Goal: Task Accomplishment & Management: Manage account settings

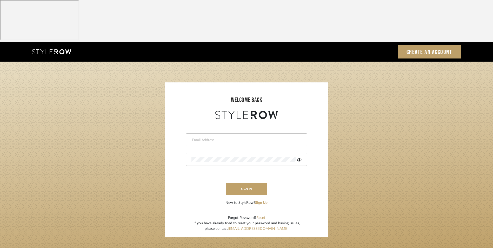
type input "[EMAIL_ADDRESS][DOMAIN_NAME]"
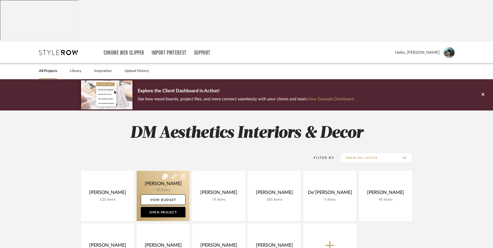
click at [158, 171] on link at bounding box center [163, 196] width 53 height 50
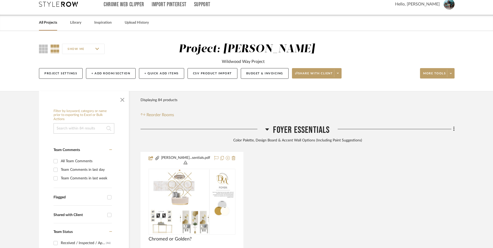
scroll to position [52, 0]
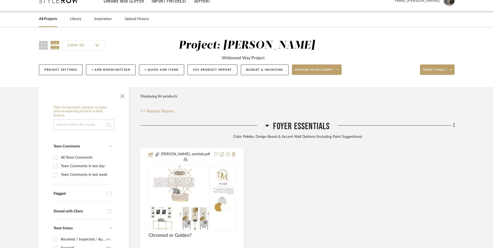
click at [267, 122] on icon at bounding box center [267, 125] width 4 height 6
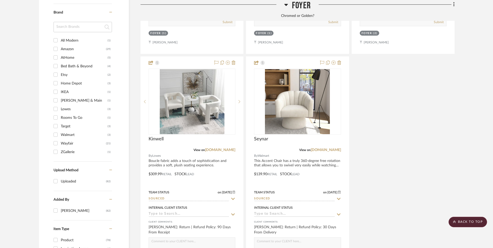
scroll to position [727, 0]
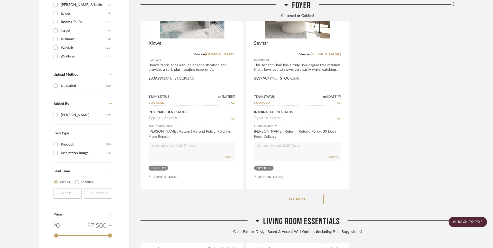
click at [317, 194] on button "See More" at bounding box center [298, 199] width 52 height 10
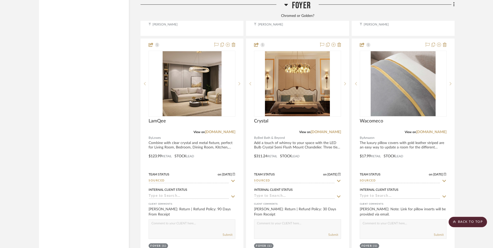
scroll to position [1974, 0]
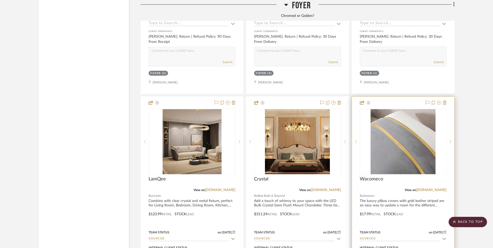
click at [0, 0] on img at bounding box center [0, 0] width 0 height 0
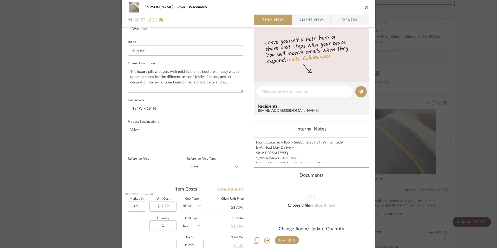
scroll to position [182, 0]
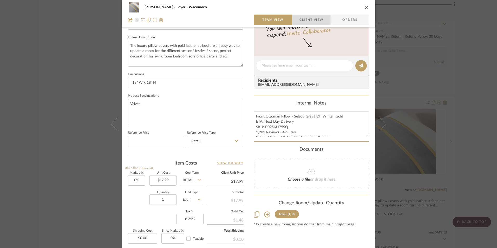
click at [308, 16] on span "Client View" at bounding box center [311, 20] width 24 height 10
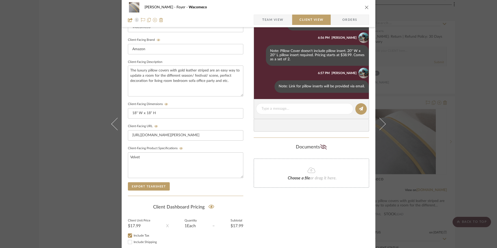
scroll to position [130, 0]
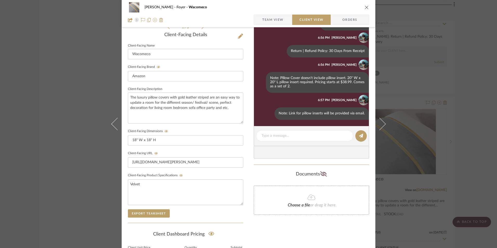
click at [364, 9] on icon "close" at bounding box center [366, 7] width 4 height 4
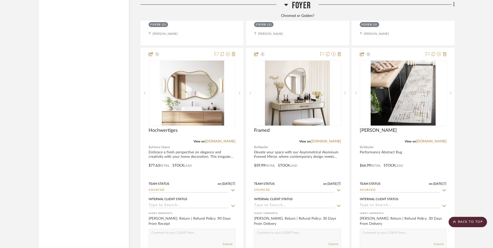
scroll to position [1766, 0]
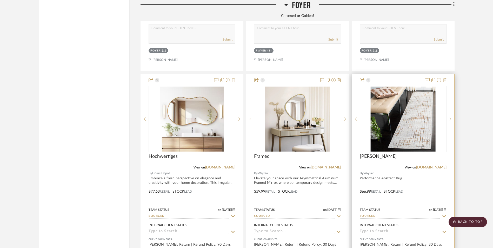
click at [0, 0] on img at bounding box center [0, 0] width 0 height 0
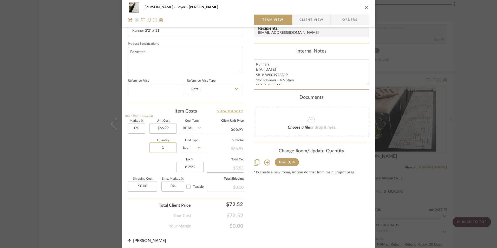
scroll to position [236, 0]
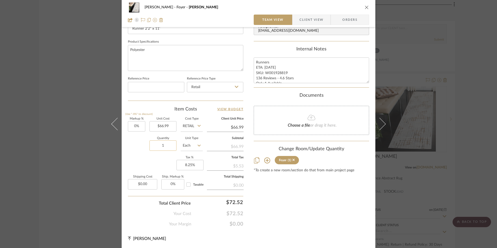
click at [170, 147] on input "1" at bounding box center [162, 145] width 27 height 10
type input "2"
click at [255, 179] on div "Content here copies to Client View - confirm visibility there. Show in Client D…" at bounding box center [310, 13] width 115 height 427
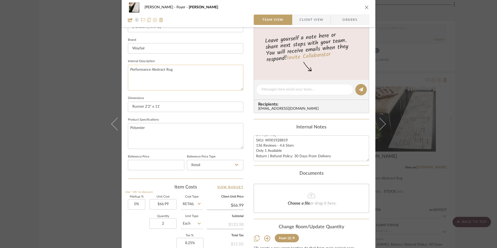
scroll to position [80, 0]
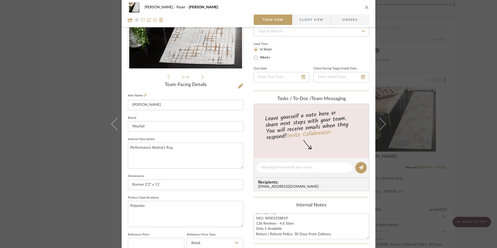
click at [144, 95] on icon at bounding box center [145, 94] width 3 height 3
click at [469, 129] on div "Ashley McNeal Foyer Kornegay Team View Client View Orders 1 / 4 Team-Facing Det…" at bounding box center [248, 124] width 497 height 248
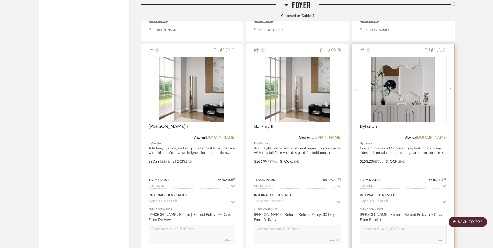
scroll to position [1558, 0]
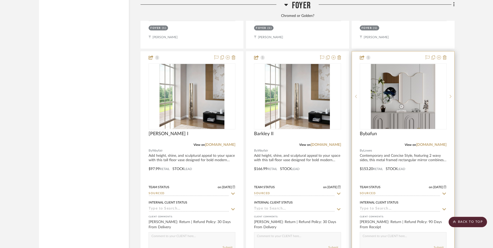
click at [0, 0] on img at bounding box center [0, 0] width 0 height 0
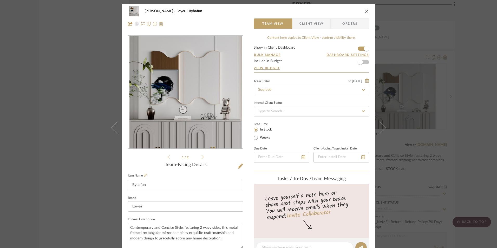
click at [474, 129] on div "Ashley McNeal Foyer Bybafun Team View Client View Orders 1 / 2 Team-Facing Deta…" at bounding box center [248, 124] width 497 height 248
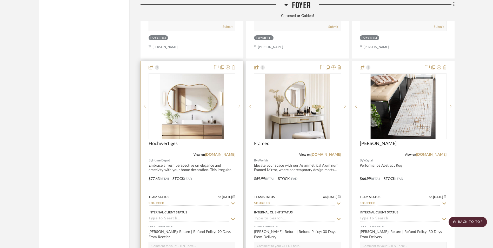
scroll to position [1792, 0]
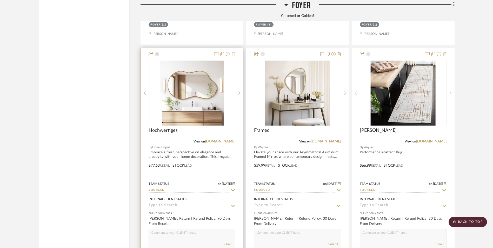
click at [0, 0] on img at bounding box center [0, 0] width 0 height 0
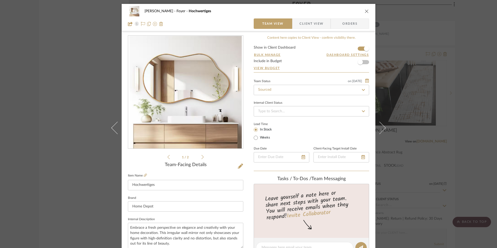
scroll to position [156, 0]
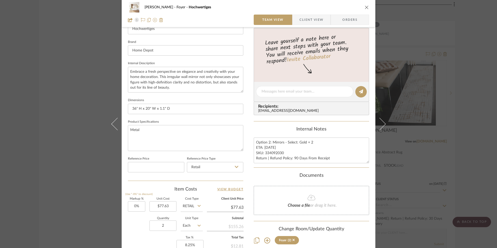
click at [459, 119] on div "Ashley McNeal Foyer Hochwertiges Team View Client View Orders 1 / 2 Team-Facing…" at bounding box center [248, 124] width 497 height 248
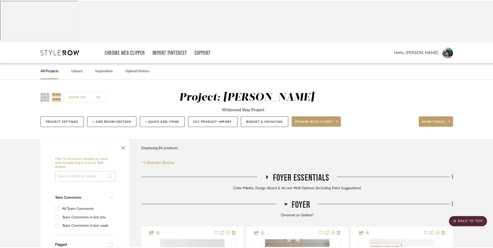
scroll to position [1792, 0]
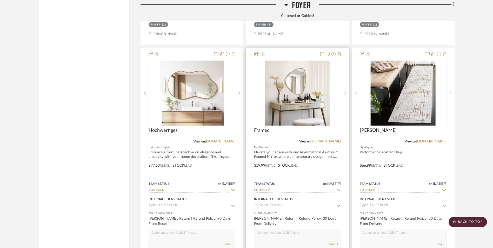
click at [0, 0] on img at bounding box center [0, 0] width 0 height 0
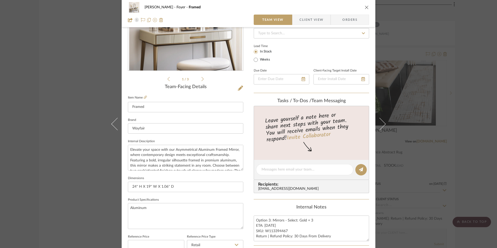
scroll to position [104, 0]
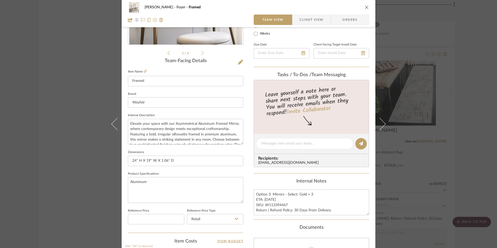
click at [364, 9] on icon "close" at bounding box center [366, 7] width 4 height 4
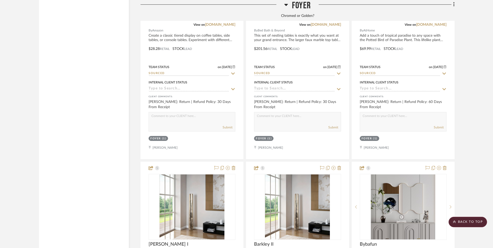
scroll to position [1480, 0]
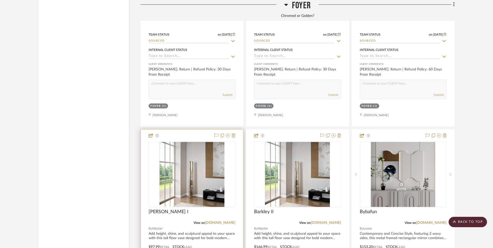
click at [0, 0] on img at bounding box center [0, 0] width 0 height 0
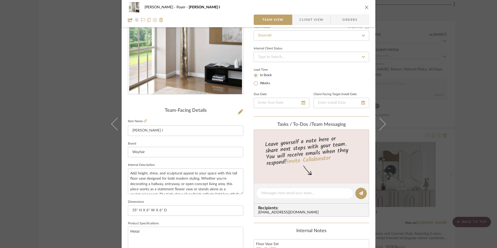
scroll to position [104, 0]
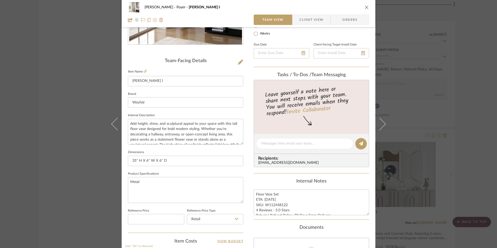
click at [421, 149] on div "Ashley McNeal Foyer Barkley I Team View Client View Orders Team-Facing Details …" at bounding box center [248, 124] width 497 height 248
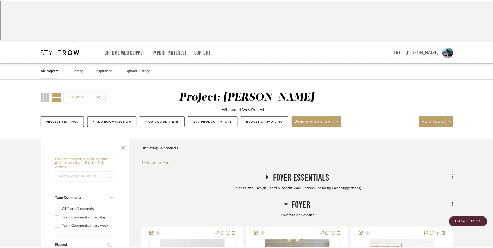
scroll to position [1480, 0]
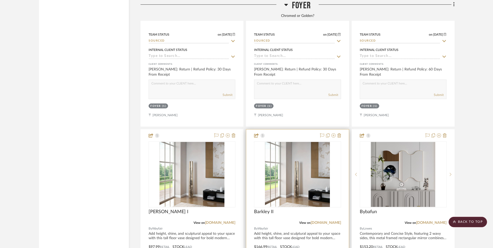
click at [285, 142] on img "0" at bounding box center [297, 174] width 65 height 65
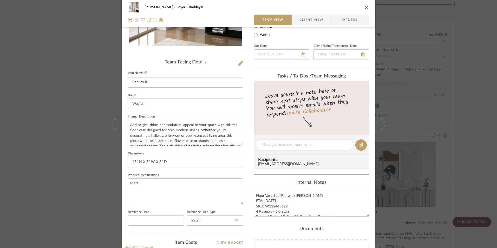
scroll to position [104, 0]
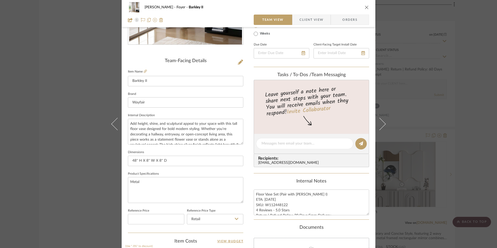
click at [475, 148] on div "Ashley McNeal Foyer Barkley II Team View Client View Orders Team-Facing Details…" at bounding box center [248, 124] width 497 height 248
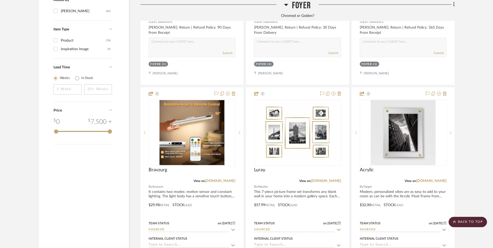
scroll to position [805, 0]
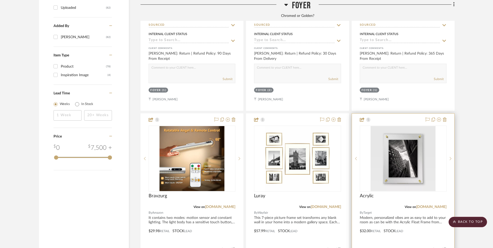
click at [0, 0] on img at bounding box center [0, 0] width 0 height 0
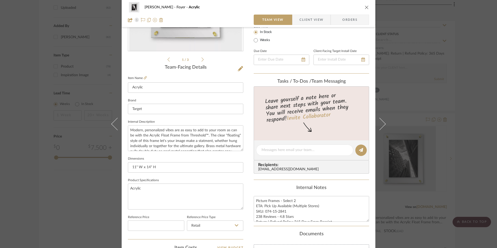
scroll to position [104, 0]
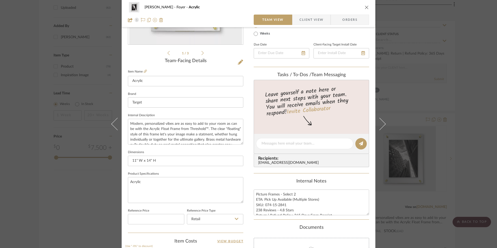
click at [364, 6] on icon "close" at bounding box center [366, 7] width 4 height 4
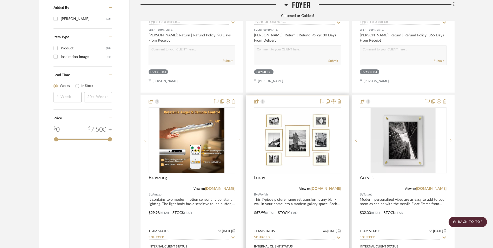
scroll to position [831, 0]
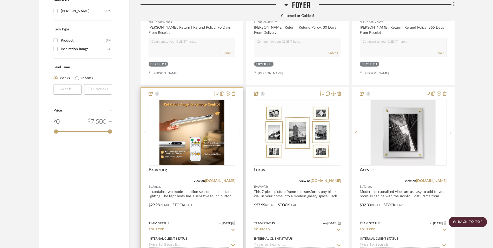
click at [205, 99] on div at bounding box center [192, 132] width 87 height 66
click at [178, 100] on img "0" at bounding box center [191, 132] width 65 height 65
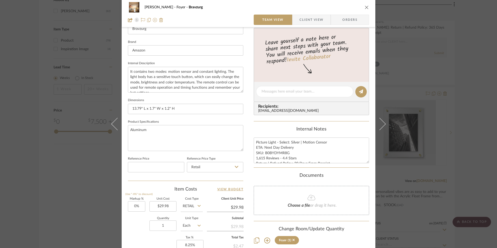
scroll to position [182, 0]
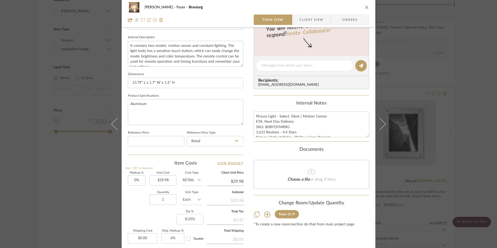
click at [364, 8] on icon "close" at bounding box center [366, 7] width 4 height 4
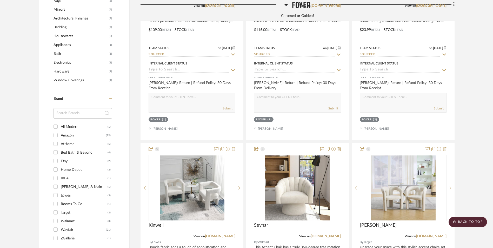
scroll to position [649, 0]
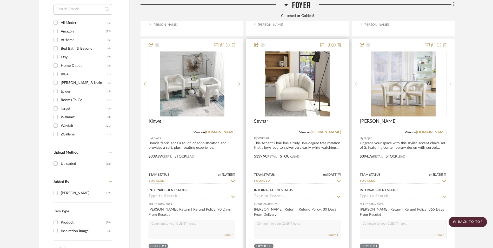
click at [0, 0] on img at bounding box center [0, 0] width 0 height 0
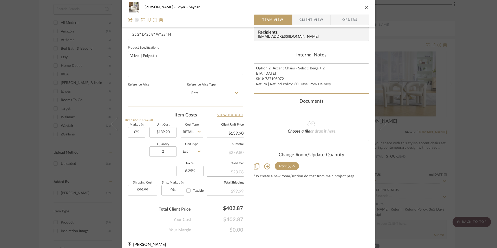
scroll to position [236, 0]
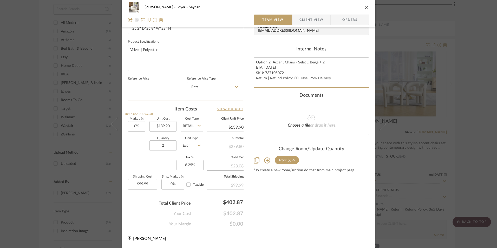
click at [363, 10] on div "Ashley McNeal Foyer Seynar" at bounding box center [248, 7] width 241 height 10
click at [364, 9] on icon "close" at bounding box center [366, 7] width 4 height 4
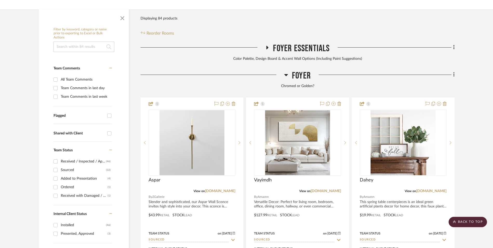
scroll to position [104, 0]
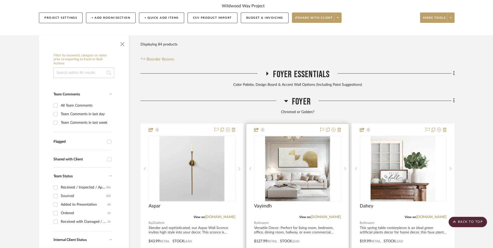
click at [314, 136] on img "0" at bounding box center [297, 168] width 65 height 65
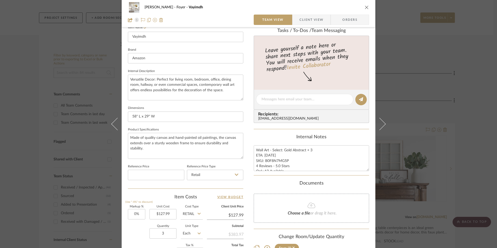
scroll to position [182, 0]
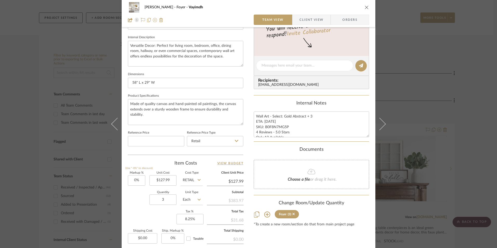
click at [464, 133] on div "Ashley McNeal Foyer Vayimdh Team View Client View Orders 1 / 2 Team-Facing Deta…" at bounding box center [248, 124] width 497 height 248
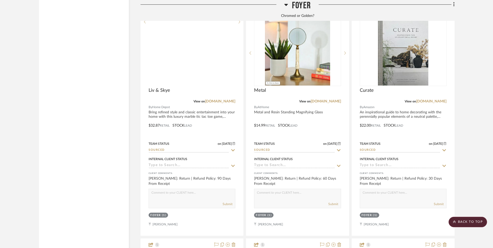
scroll to position [1143, 0]
